Goal: Task Accomplishment & Management: Use online tool/utility

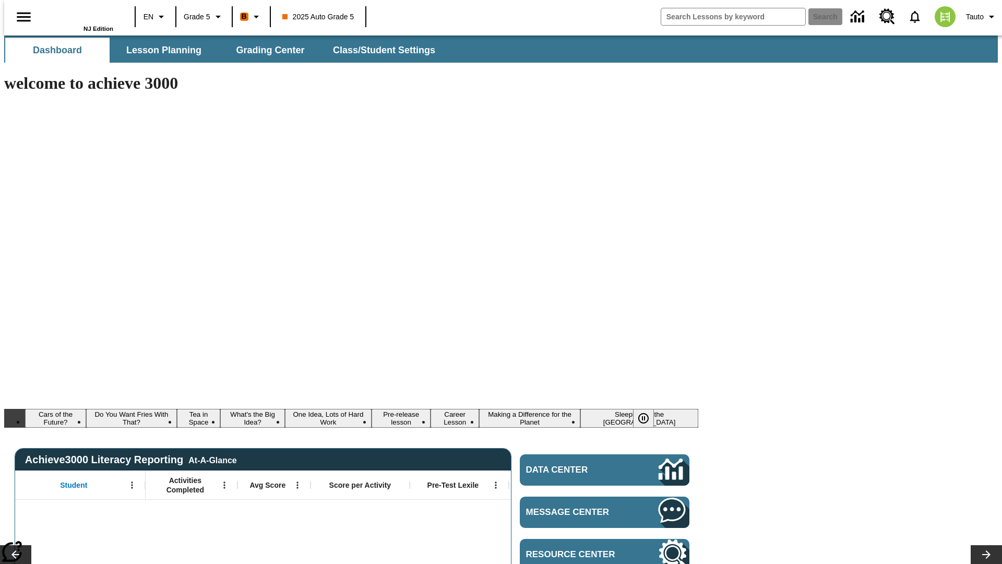
type input "-1"
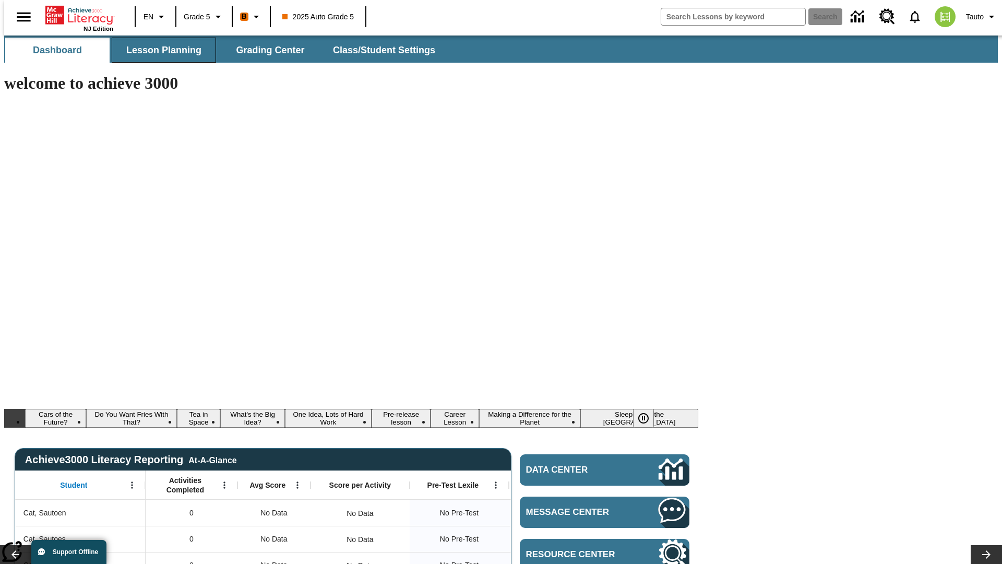
click at [160, 50] on span "Lesson Planning" at bounding box center [163, 50] width 75 height 12
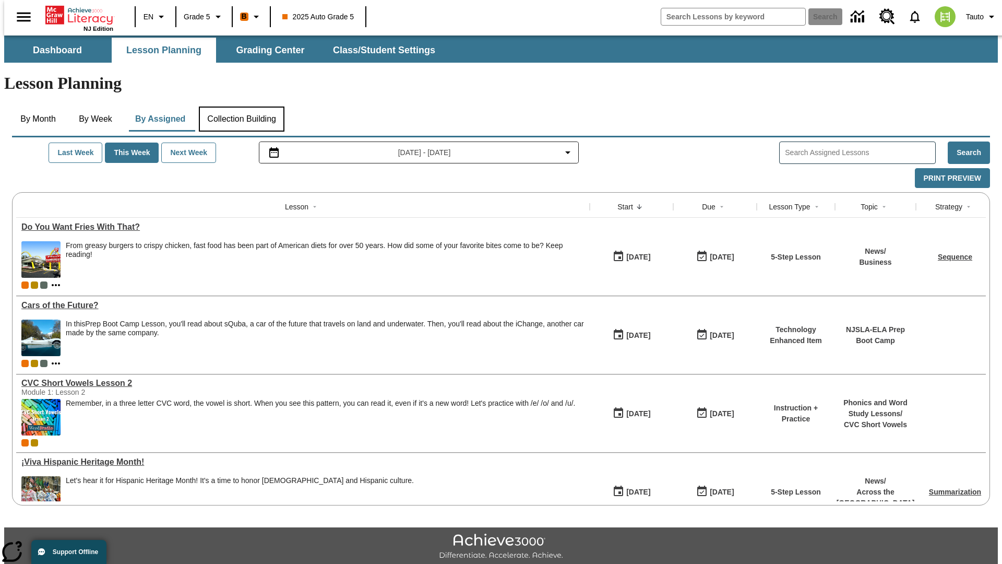
click at [241, 106] on button "Collection Building" at bounding box center [242, 118] width 86 height 25
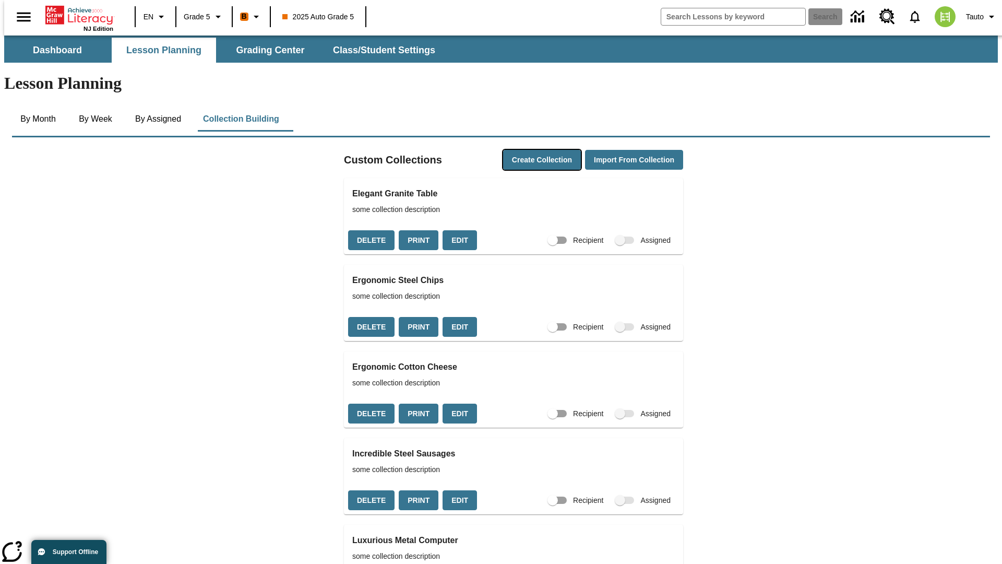
click at [522, 150] on button "Create Collection" at bounding box center [542, 160] width 78 height 20
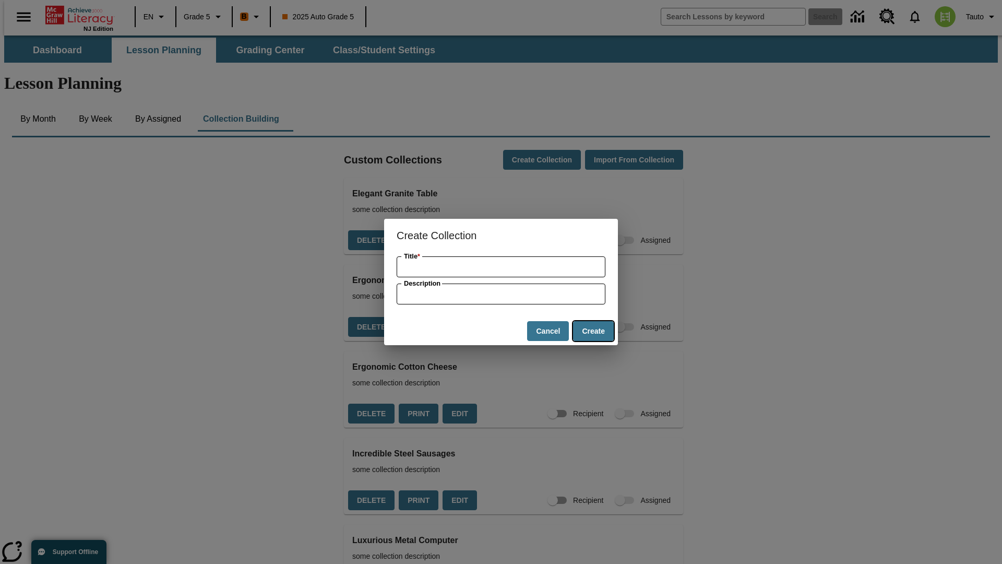
click at [593, 331] on button "Create" at bounding box center [593, 331] width 41 height 20
type input "Intelligent Granite Cheese"
type input "some collection description"
click at [593, 331] on button "Create" at bounding box center [593, 331] width 41 height 20
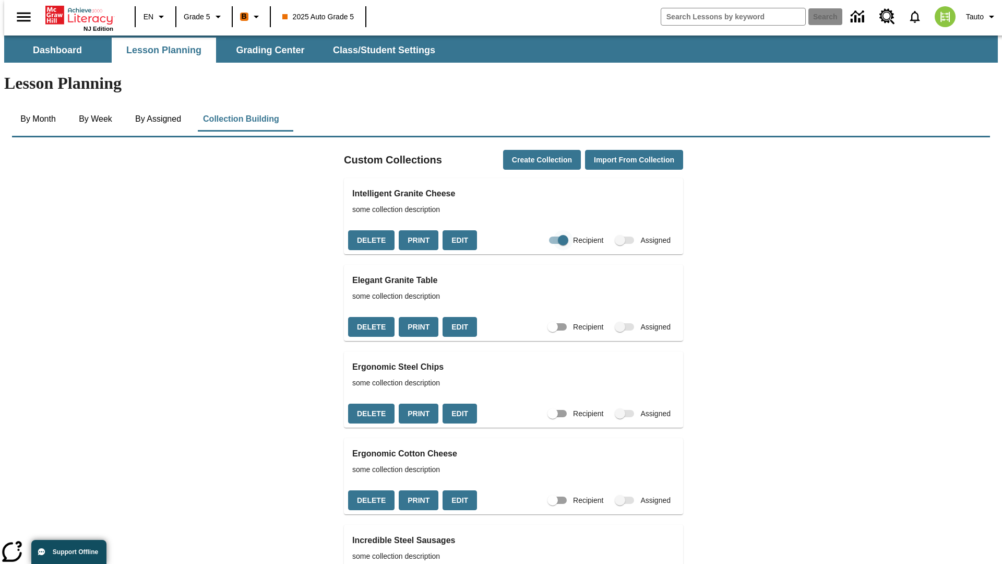
click at [542, 230] on input "Recipient" at bounding box center [562, 240] width 59 height 20
checkbox input "false"
click at [370, 230] on button "Delete" at bounding box center [371, 240] width 46 height 20
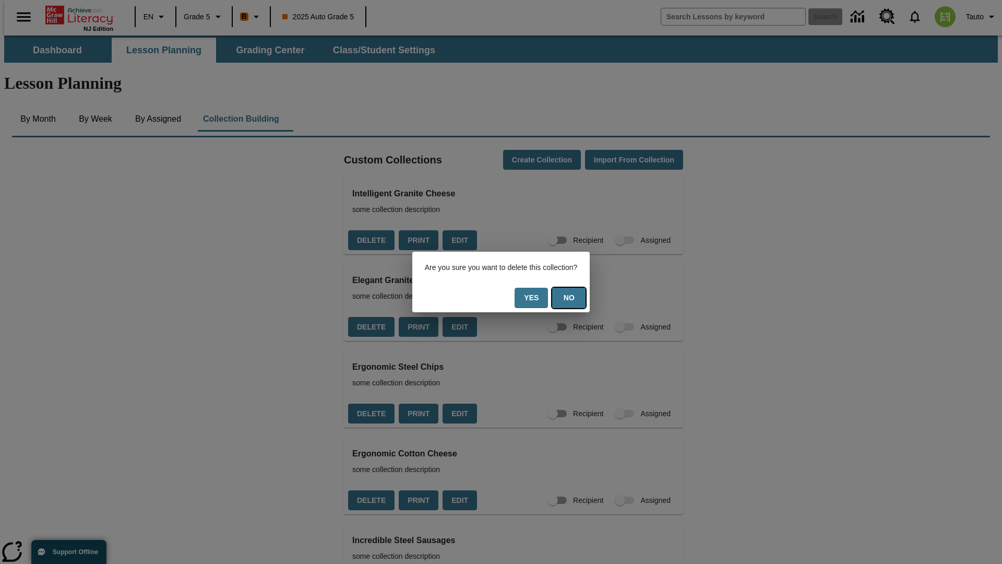
click at [575, 297] on button "No" at bounding box center [568, 298] width 33 height 20
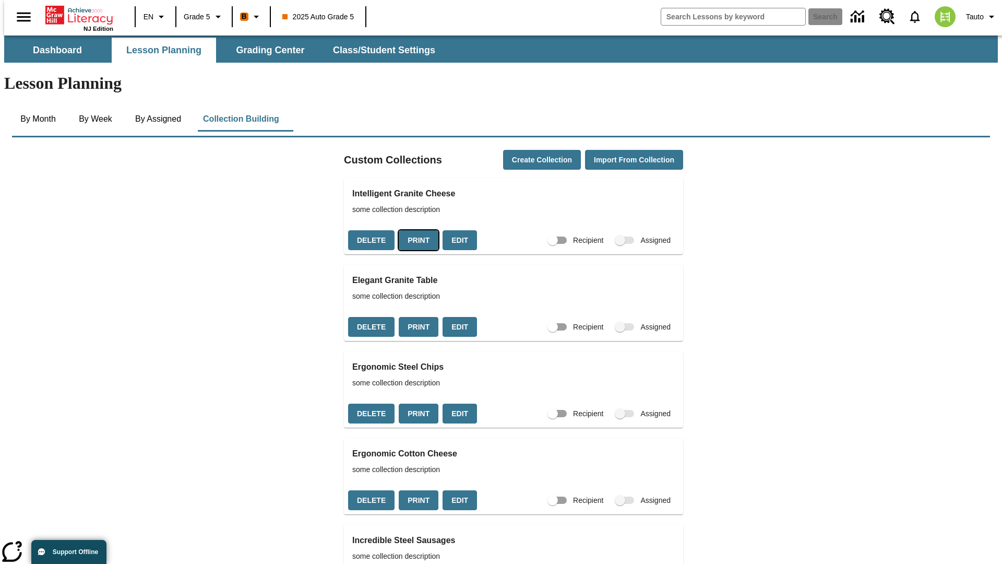
click at [415, 230] on button "Print" at bounding box center [419, 240] width 40 height 20
